Goal: Task Accomplishment & Management: Use online tool/utility

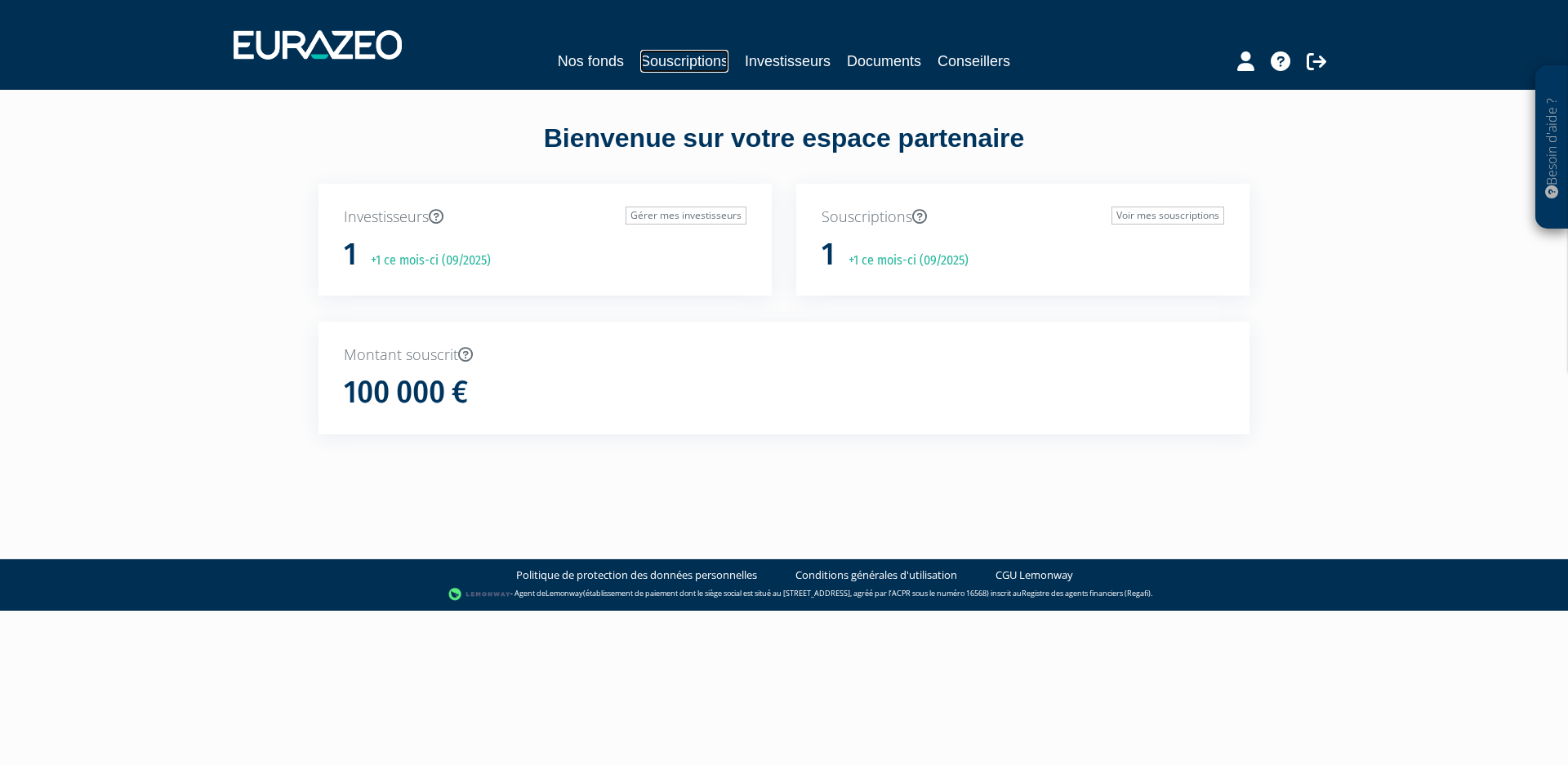
click at [656, 61] on link "Souscriptions" at bounding box center [683, 62] width 88 height 23
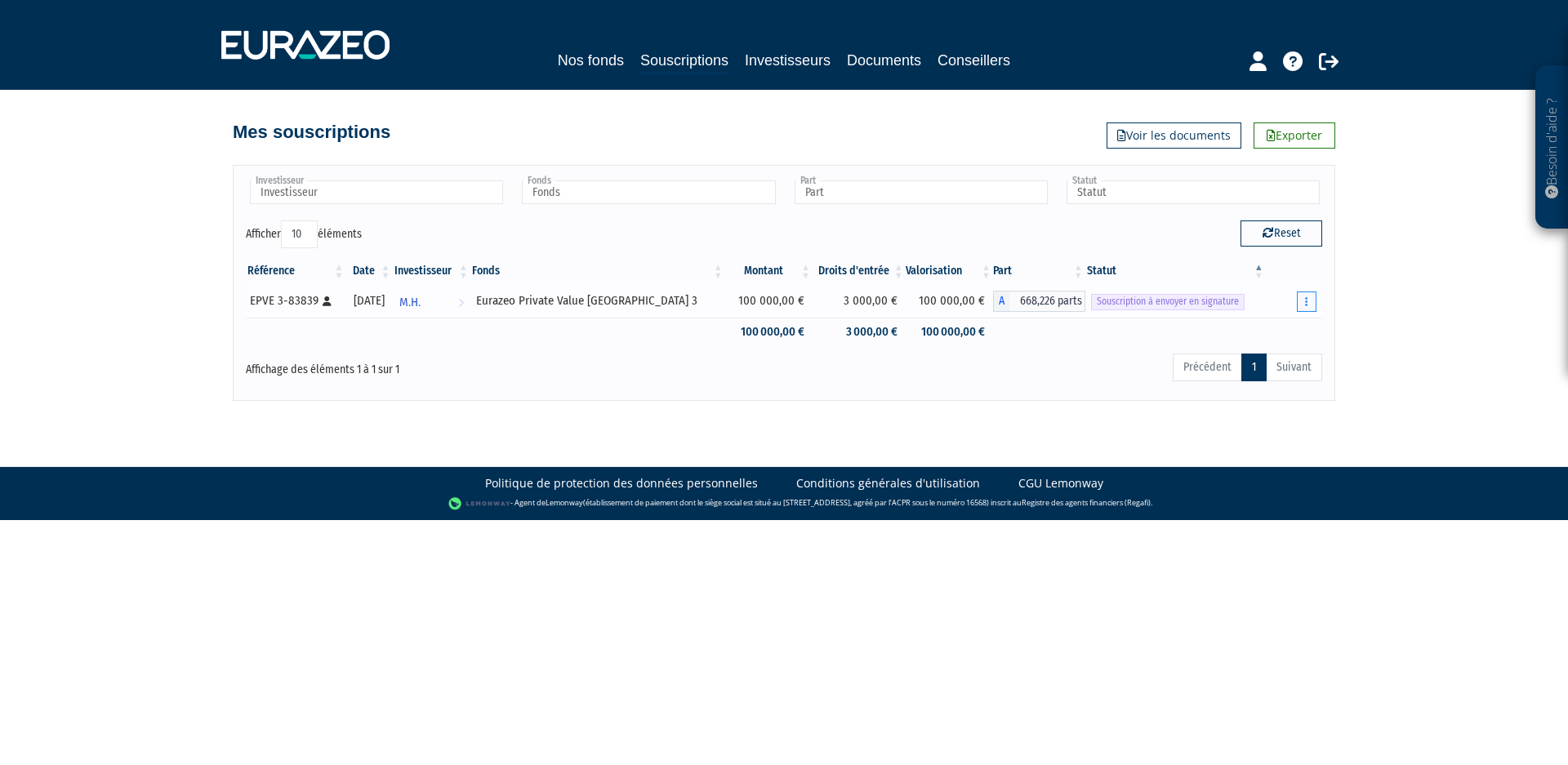
click at [1303, 302] on button "button" at bounding box center [1307, 301] width 19 height 20
click at [1244, 334] on link "Envoyer à signer" at bounding box center [1265, 331] width 93 height 27
